Goal: Find specific page/section: Find specific page/section

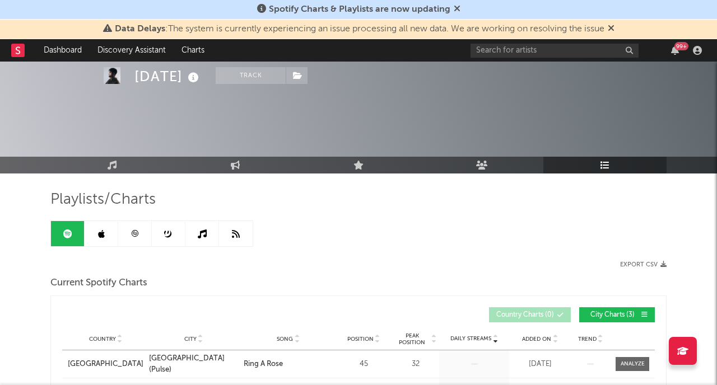
scroll to position [128, 0]
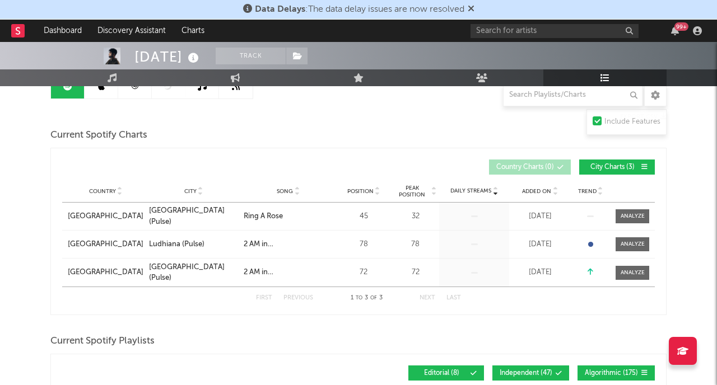
scroll to position [127, 0]
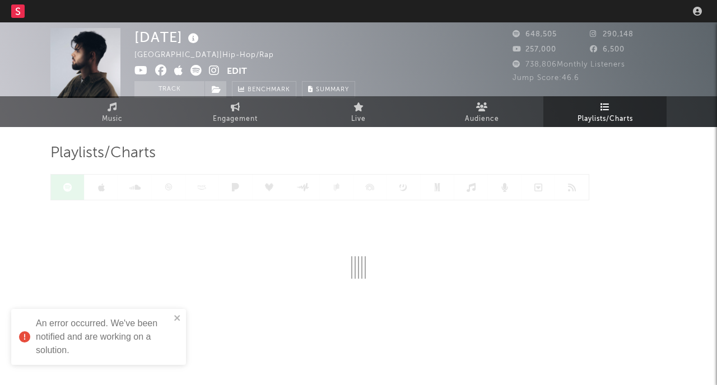
scroll to position [27, 0]
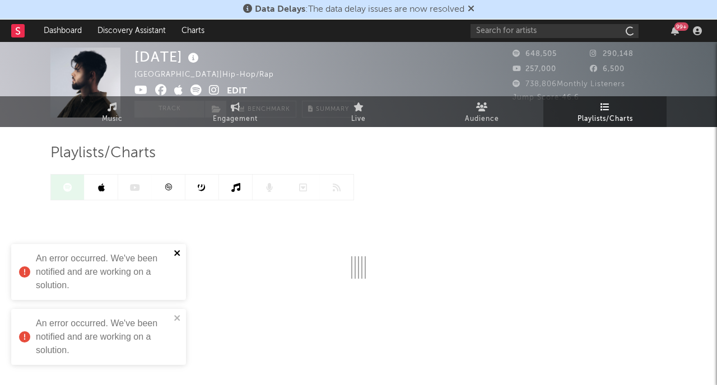
click at [178, 255] on icon "close" at bounding box center [178, 253] width 8 height 9
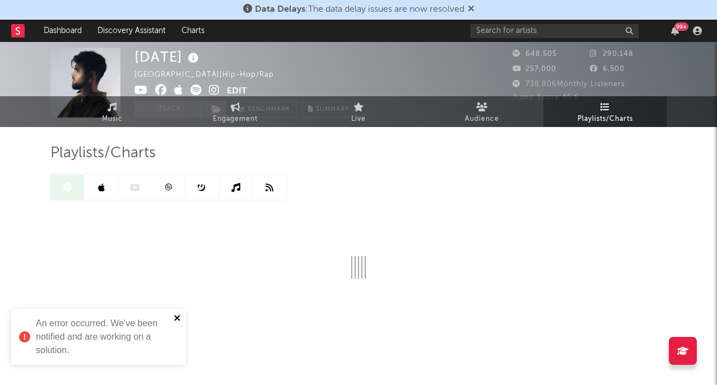
click at [176, 316] on icon "close" at bounding box center [178, 318] width 8 height 9
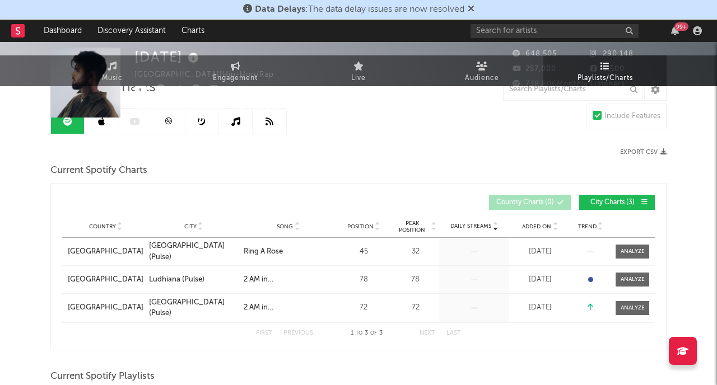
scroll to position [0, 0]
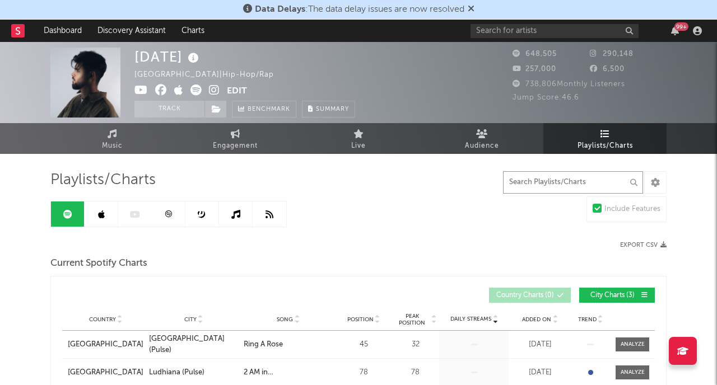
click at [529, 187] on input "text" at bounding box center [573, 182] width 140 height 22
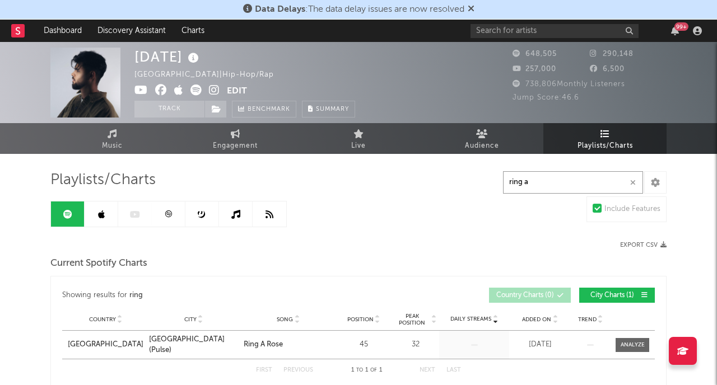
type input "ring a"
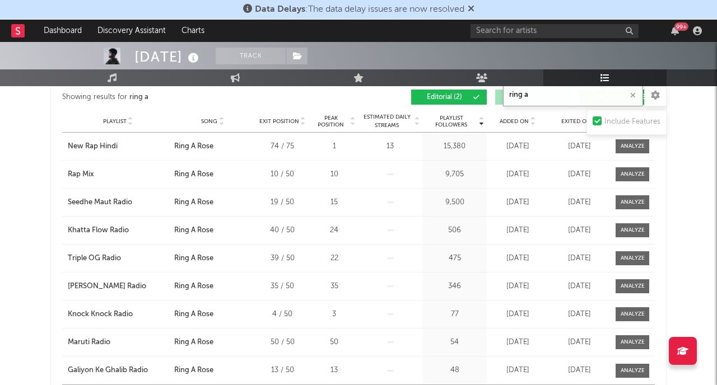
scroll to position [1058, 0]
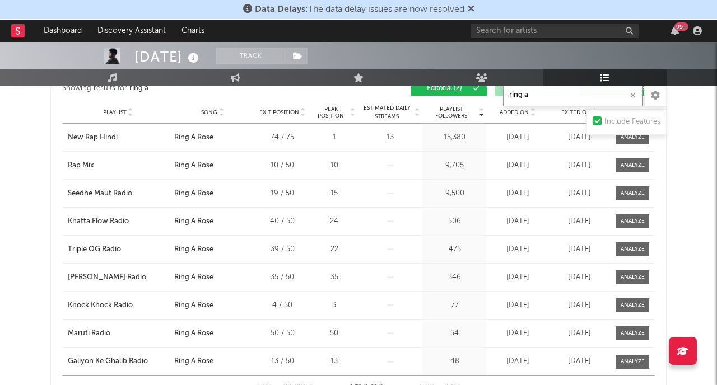
click at [634, 96] on icon "button" at bounding box center [633, 95] width 6 height 7
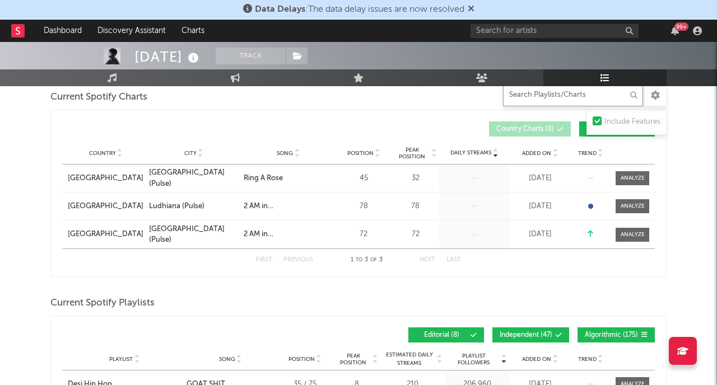
scroll to position [0, 0]
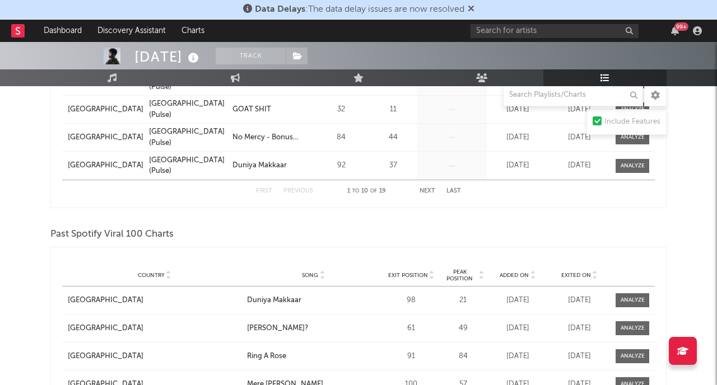
scroll to position [1125, 0]
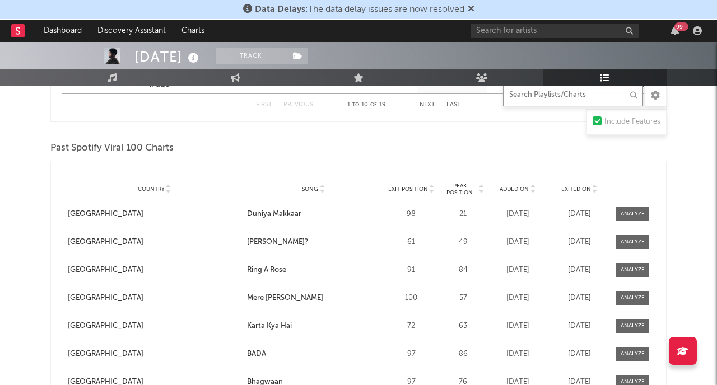
click at [553, 97] on input "text" at bounding box center [573, 95] width 140 height 22
